Goal: Use online tool/utility: Use online tool/utility

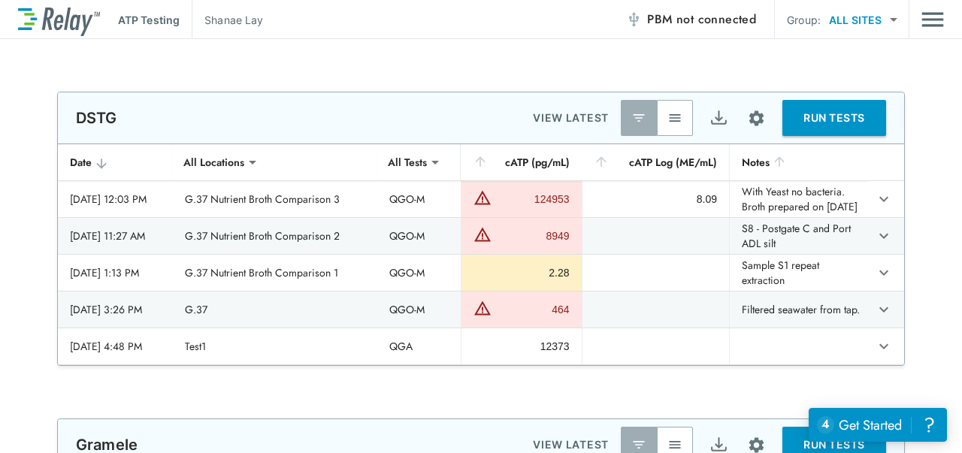
click at [684, 15] on span "not connected" at bounding box center [717, 19] width 80 height 17
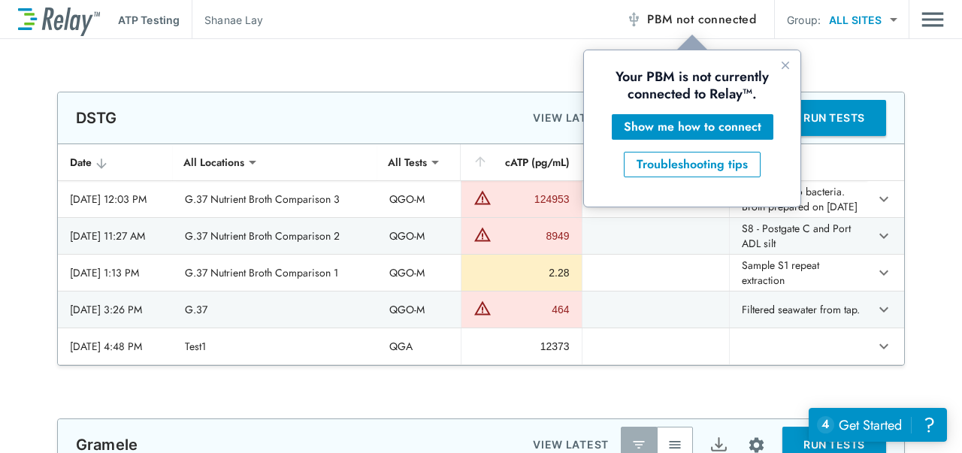
click at [786, 67] on icon "Close guide" at bounding box center [786, 65] width 12 height 12
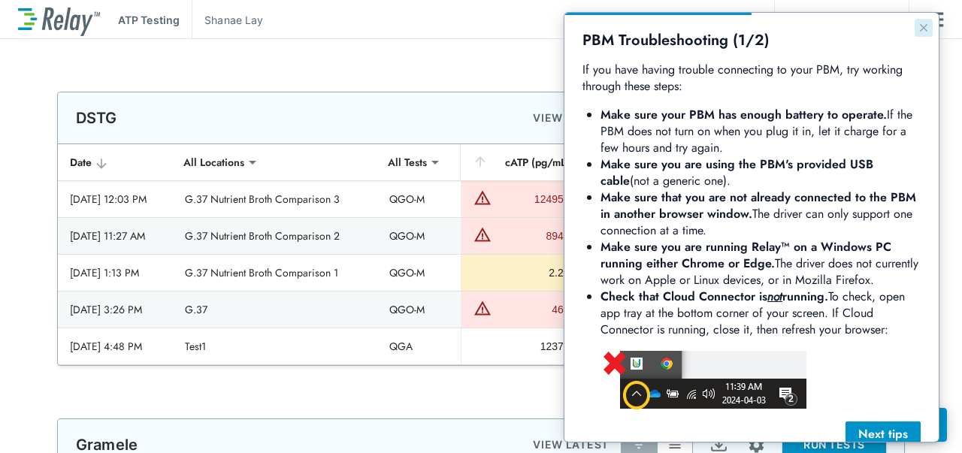
click at [920, 28] on icon "Close guide" at bounding box center [924, 28] width 8 height 8
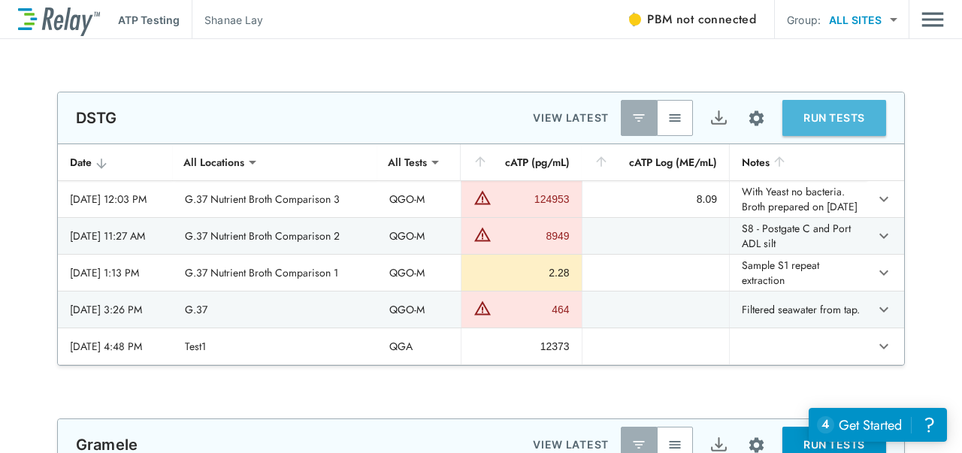
click at [812, 118] on button "RUN TESTS" at bounding box center [835, 118] width 104 height 36
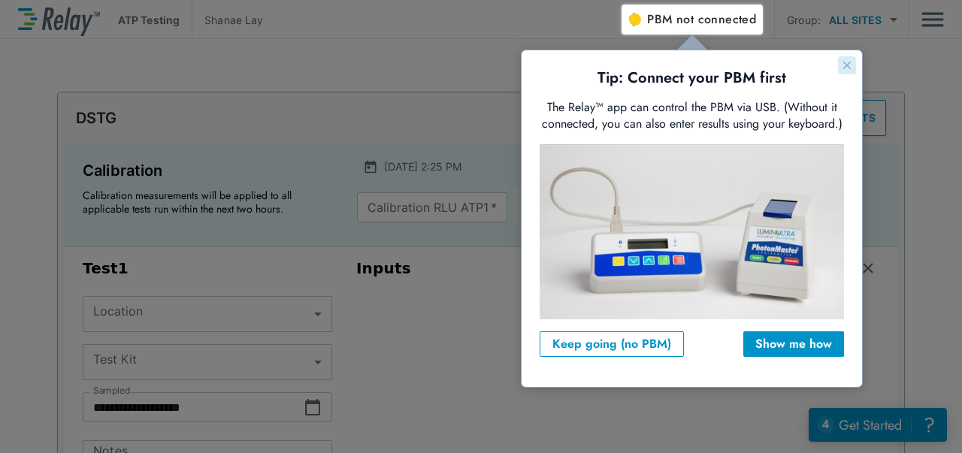
click at [844, 59] on icon "Close guide" at bounding box center [847, 65] width 12 height 12
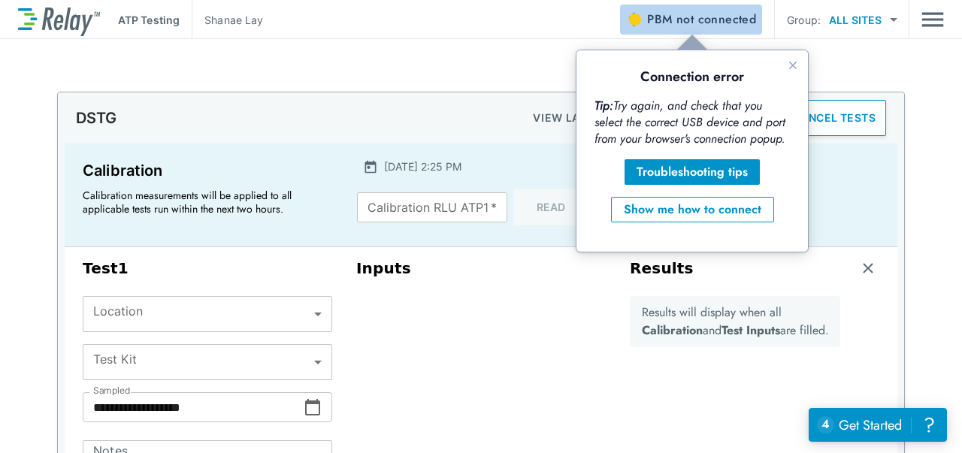
click at [693, 12] on span "not connected" at bounding box center [717, 19] width 80 height 17
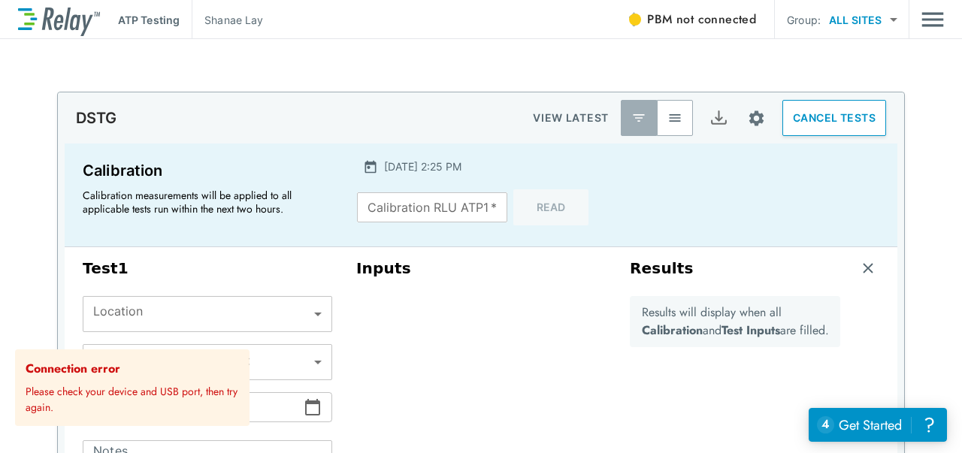
click at [620, 44] on div "**********" at bounding box center [481, 246] width 962 height 414
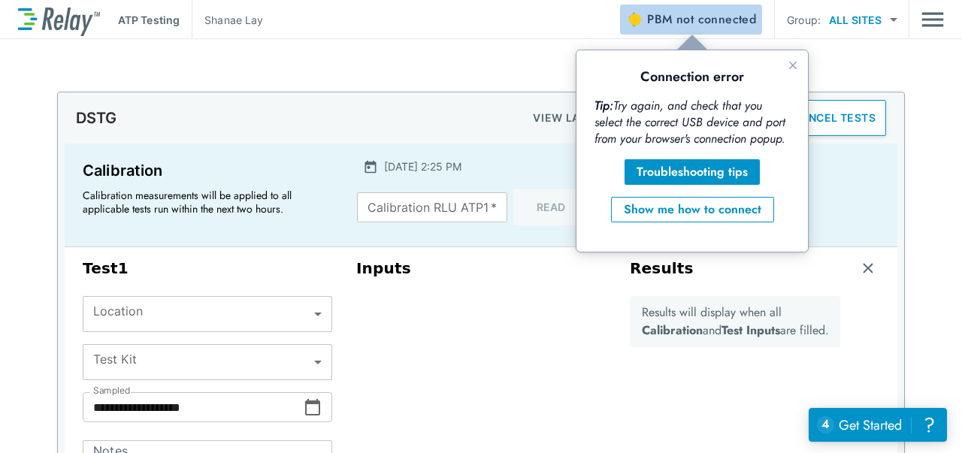
click at [686, 17] on span "not connected" at bounding box center [717, 19] width 80 height 17
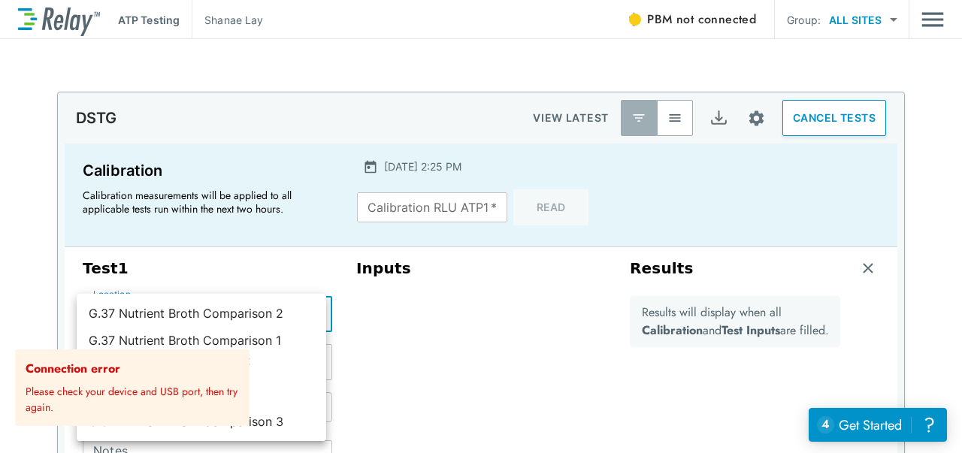
click at [302, 317] on body "**********" at bounding box center [481, 226] width 962 height 453
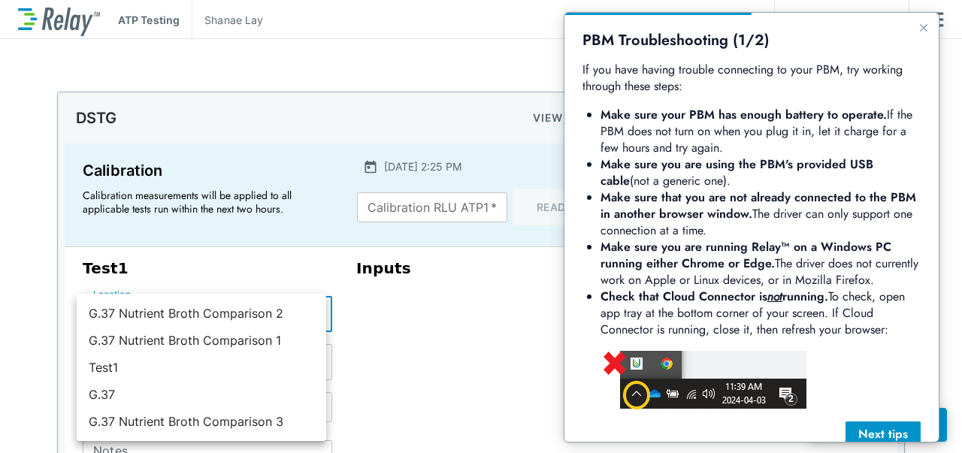
click at [549, 24] on div at bounding box center [481, 226] width 962 height 453
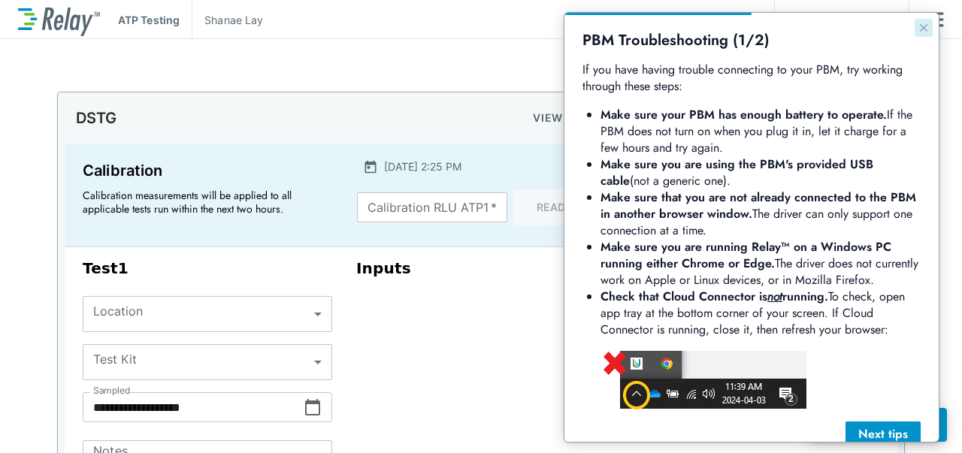
click at [915, 27] on button "Close guide" at bounding box center [924, 28] width 18 height 18
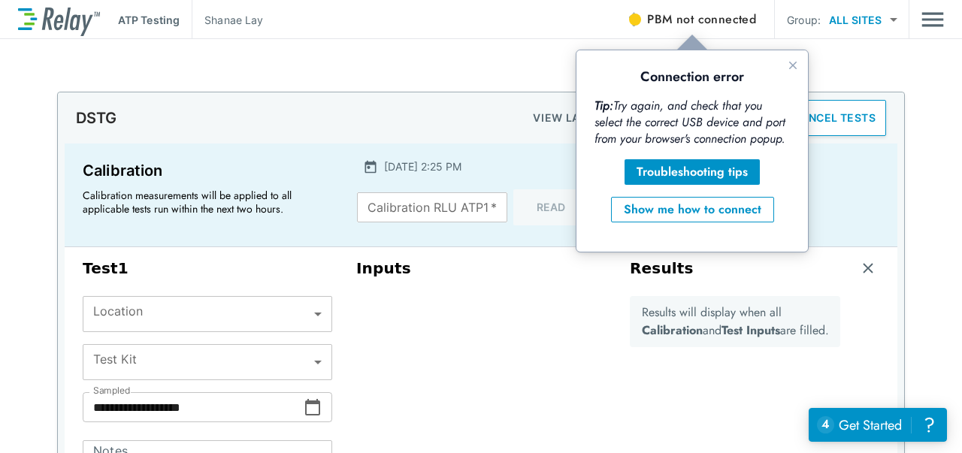
click at [641, 20] on img "button" at bounding box center [633, 19] width 15 height 15
